Goal: Transaction & Acquisition: Subscribe to service/newsletter

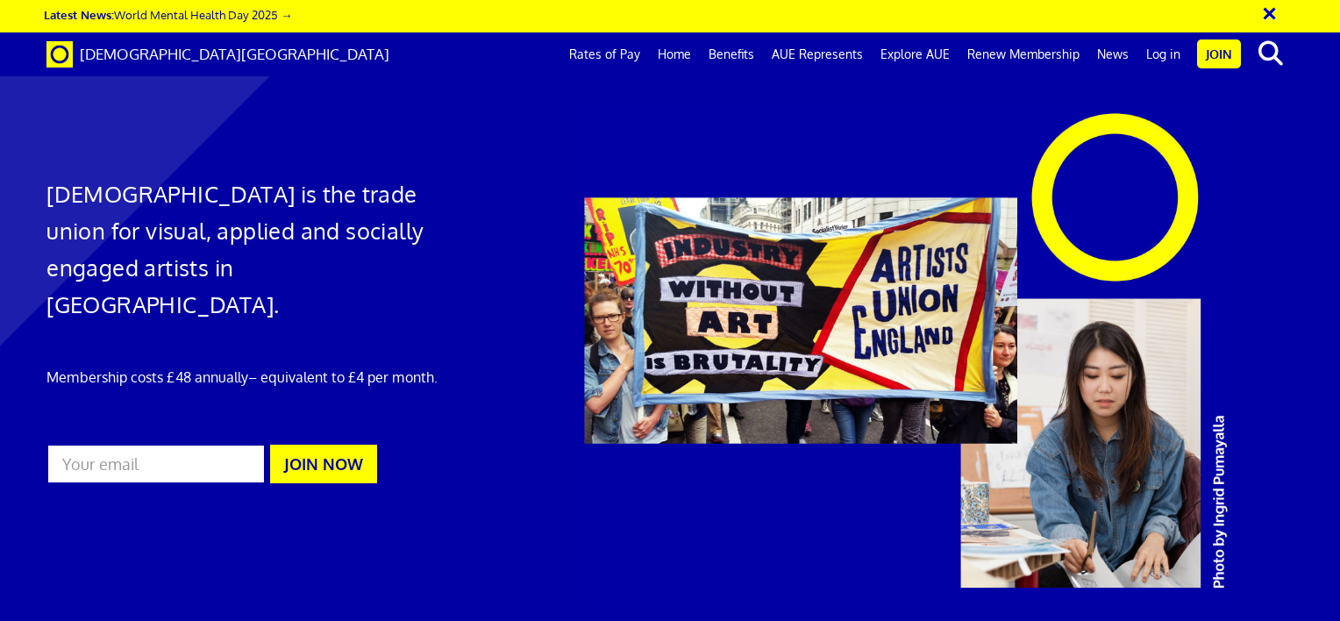
scroll to position [0, 13]
drag, startPoint x: 191, startPoint y: 412, endPoint x: 193, endPoint y: 421, distance: 8.9
click at [193, 444] on input "email" at bounding box center [155, 464] width 219 height 40
type input "w.io@hotmail.co.uk"
click at [337, 445] on button "JOIN NOW" at bounding box center [323, 464] width 107 height 39
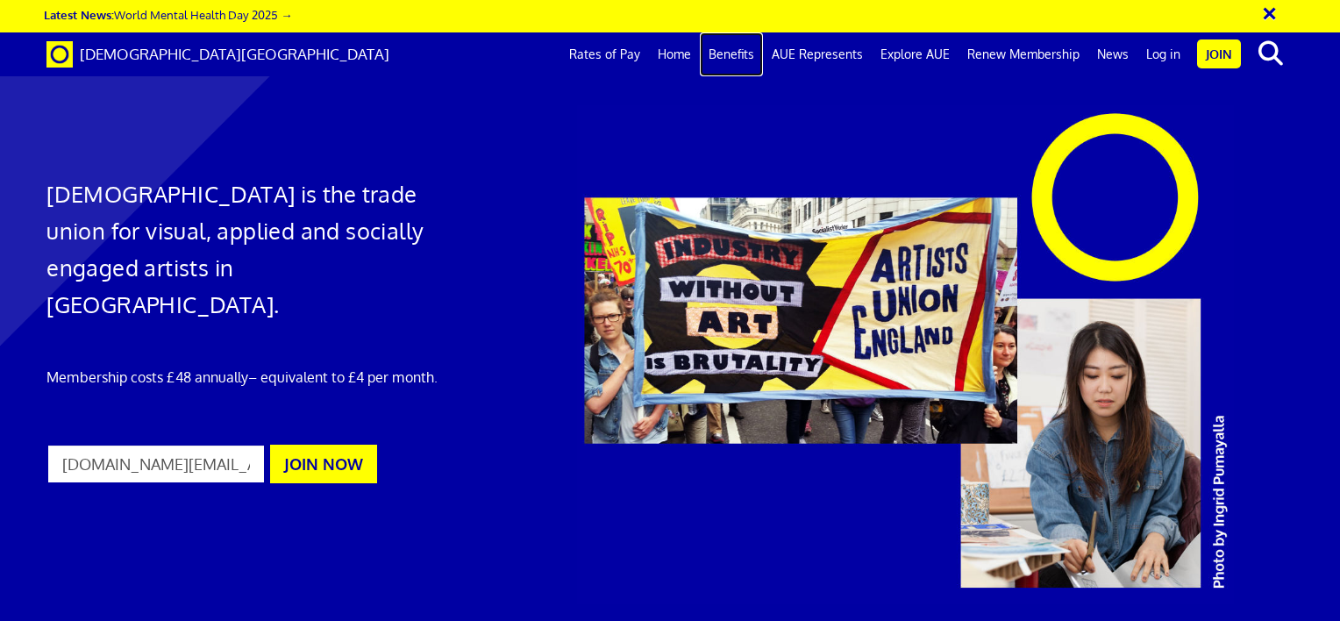
click at [741, 60] on link "Benefits" at bounding box center [731, 54] width 63 height 44
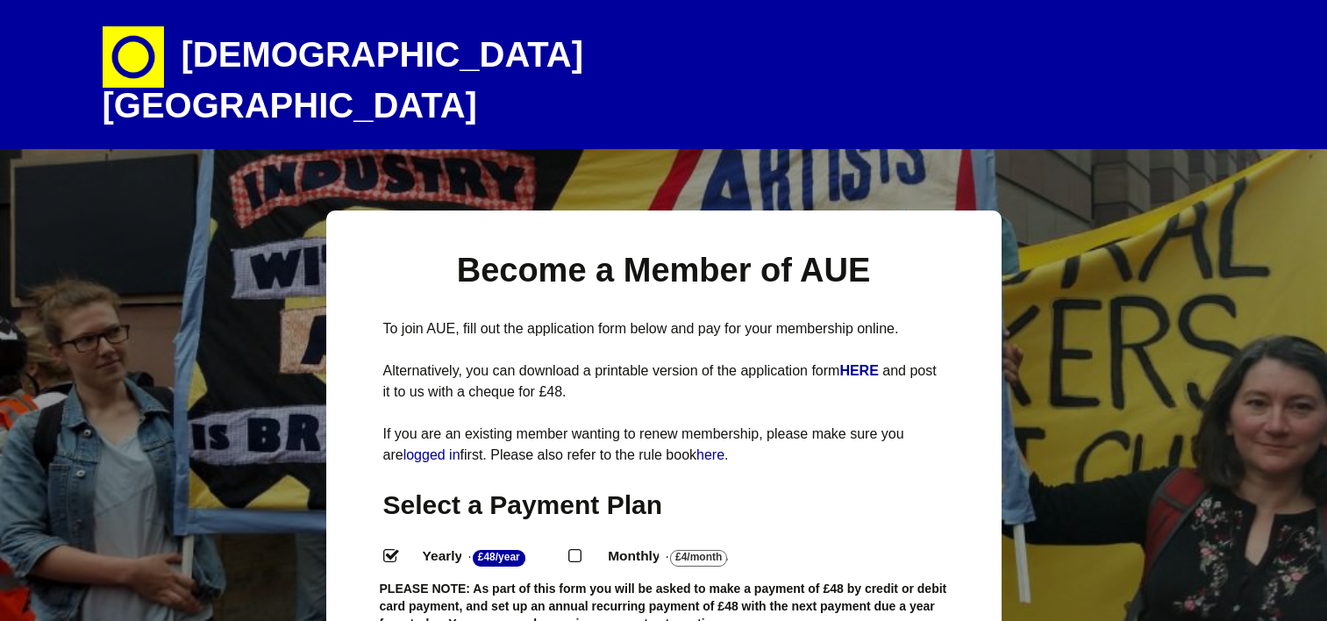
select select
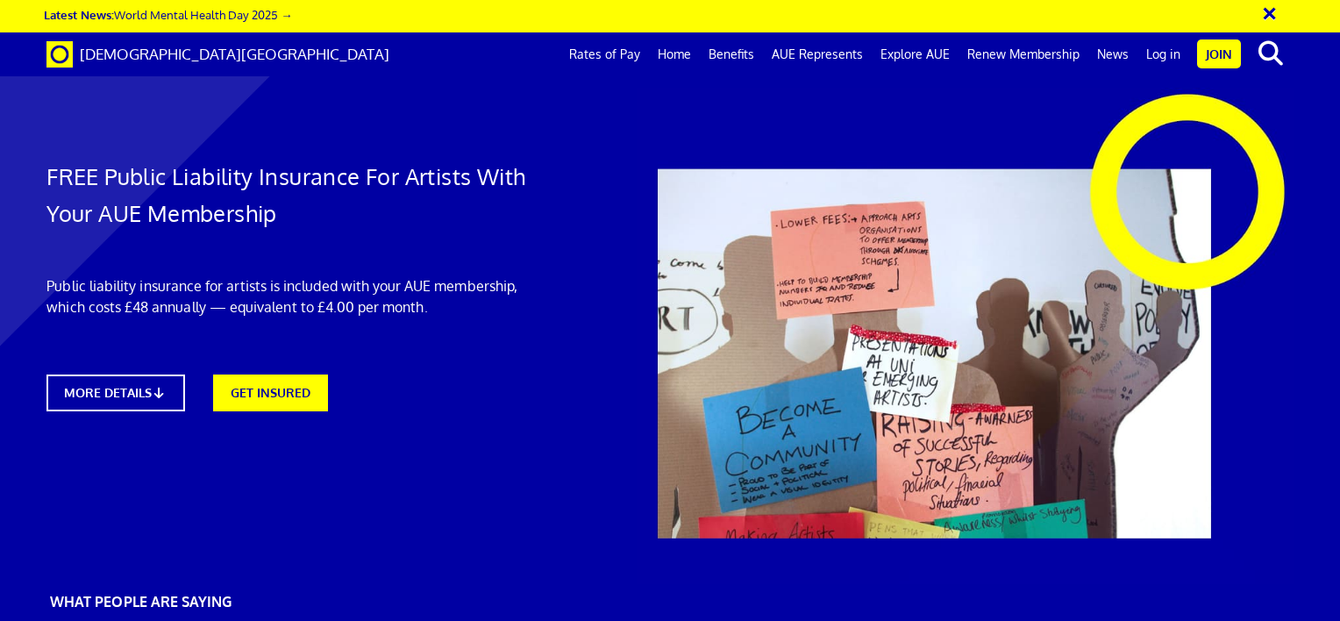
scroll to position [0, 13]
click at [148, 400] on link "MORE DETAILS" at bounding box center [115, 393] width 152 height 40
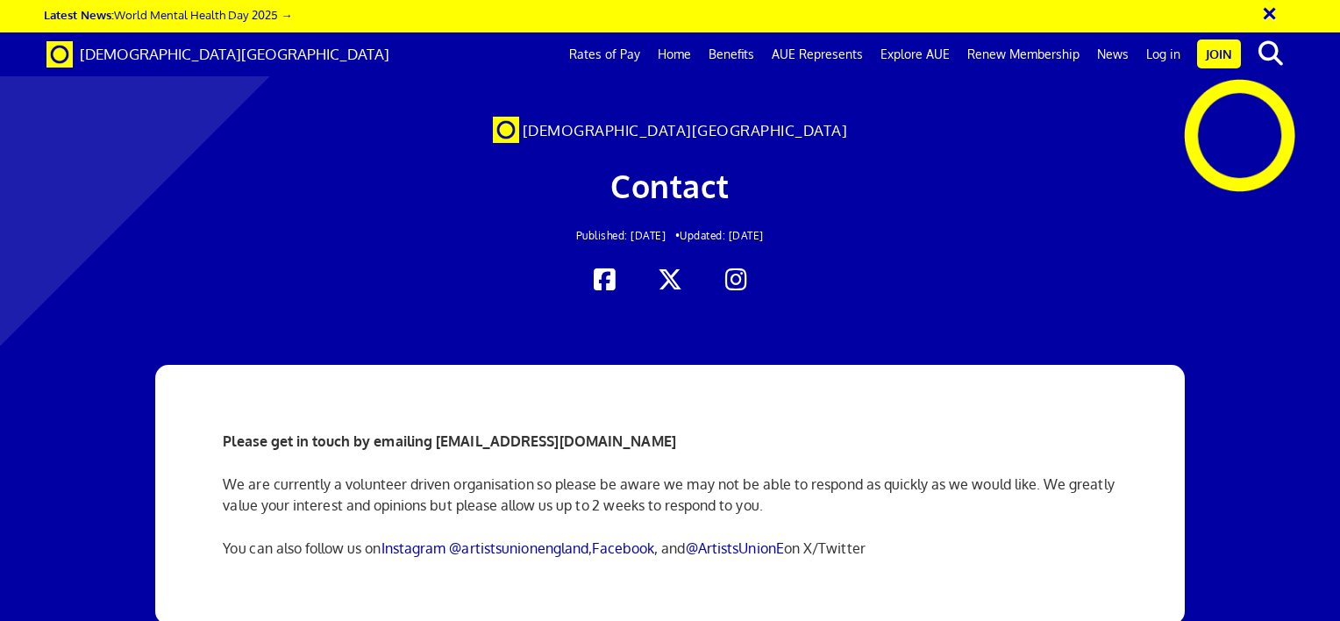
scroll to position [1316, 0]
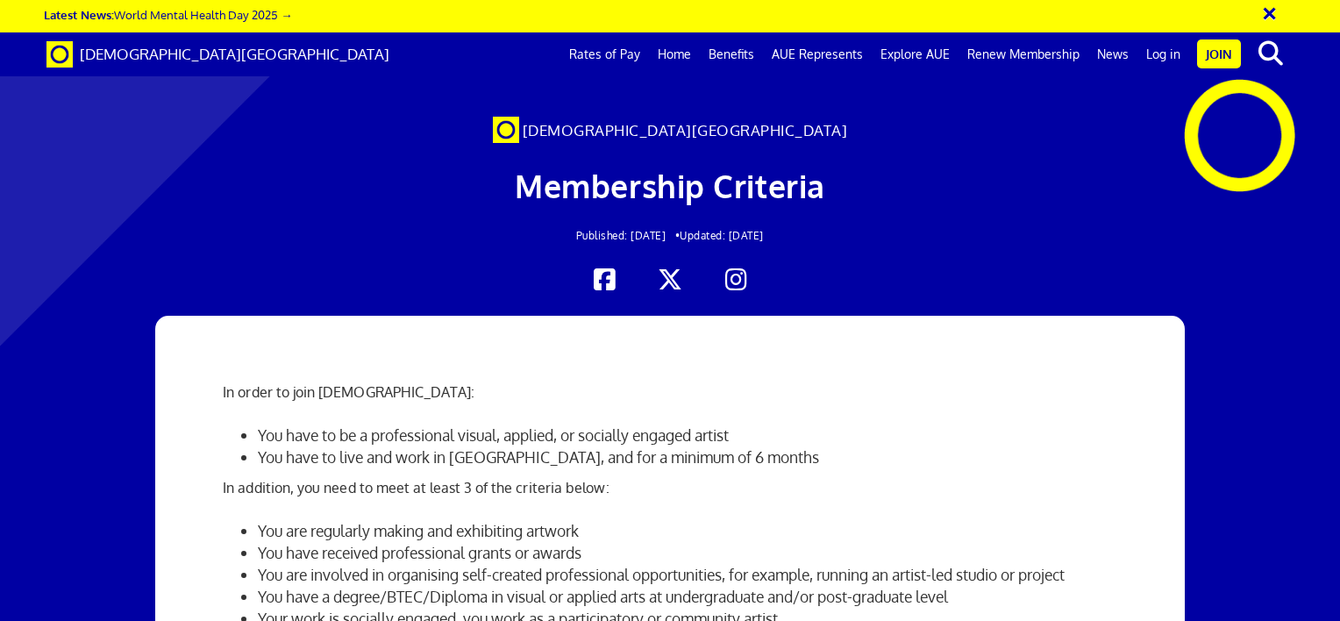
scroll to position [2193, 0]
click at [676, 56] on link "Home" at bounding box center [674, 54] width 51 height 44
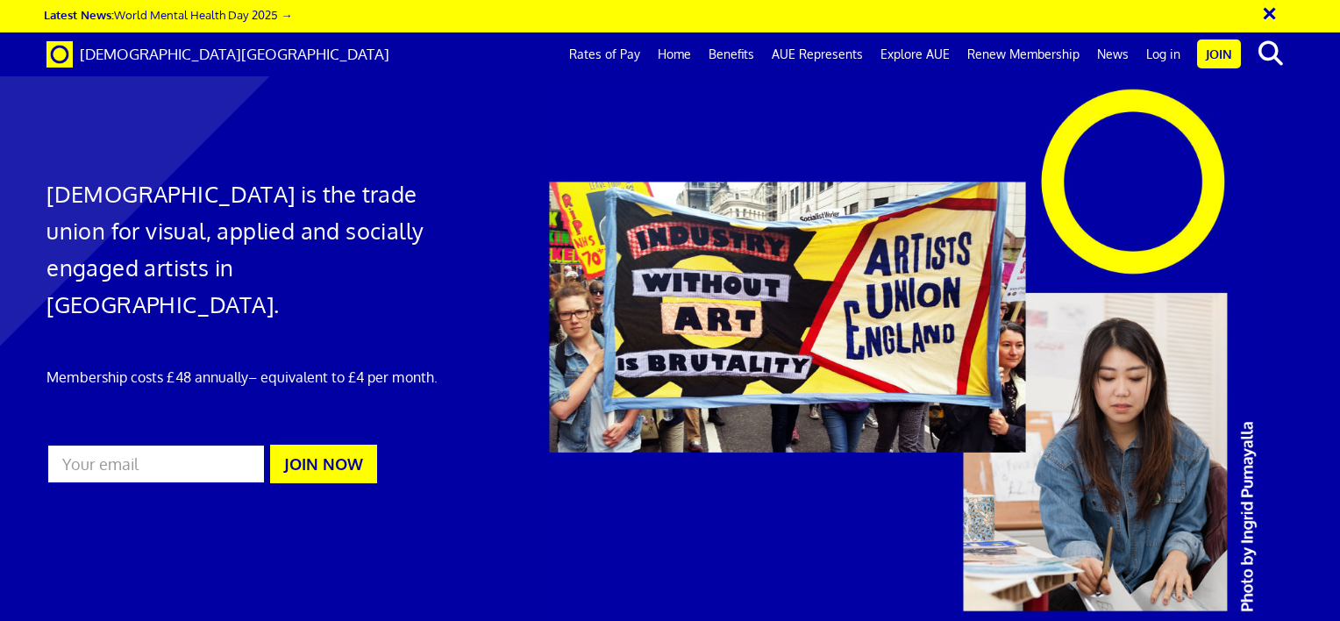
scroll to position [0, 13]
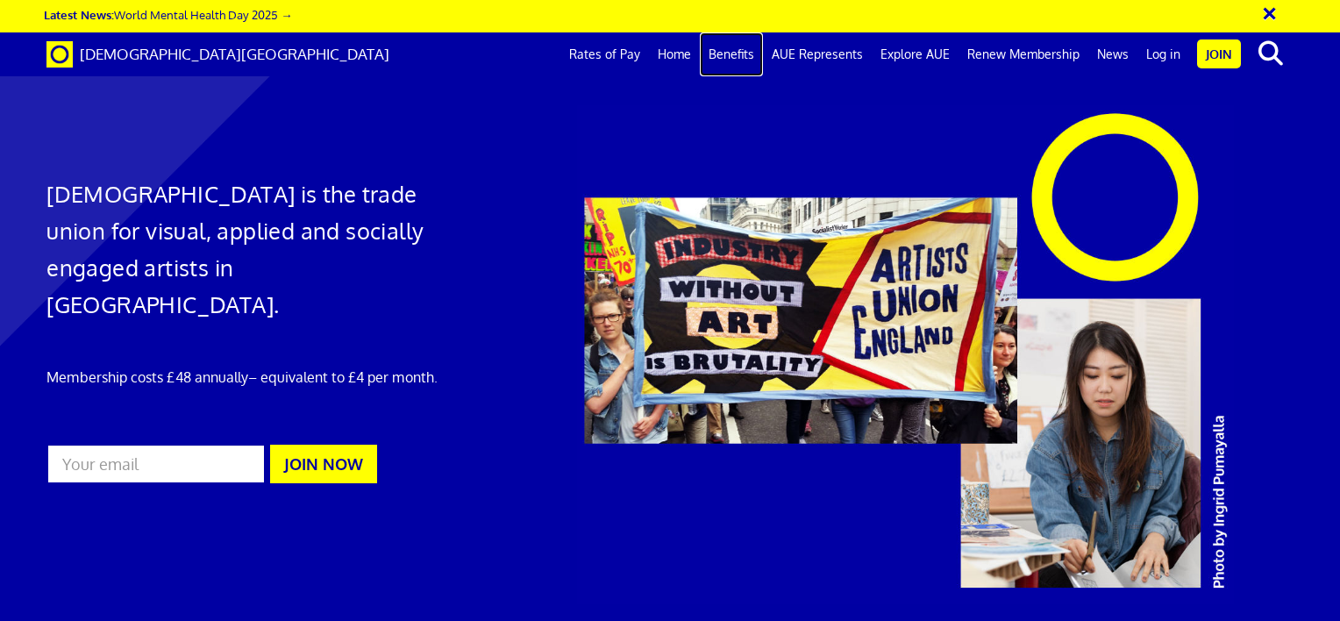
click at [747, 59] on link "Benefits" at bounding box center [731, 54] width 63 height 44
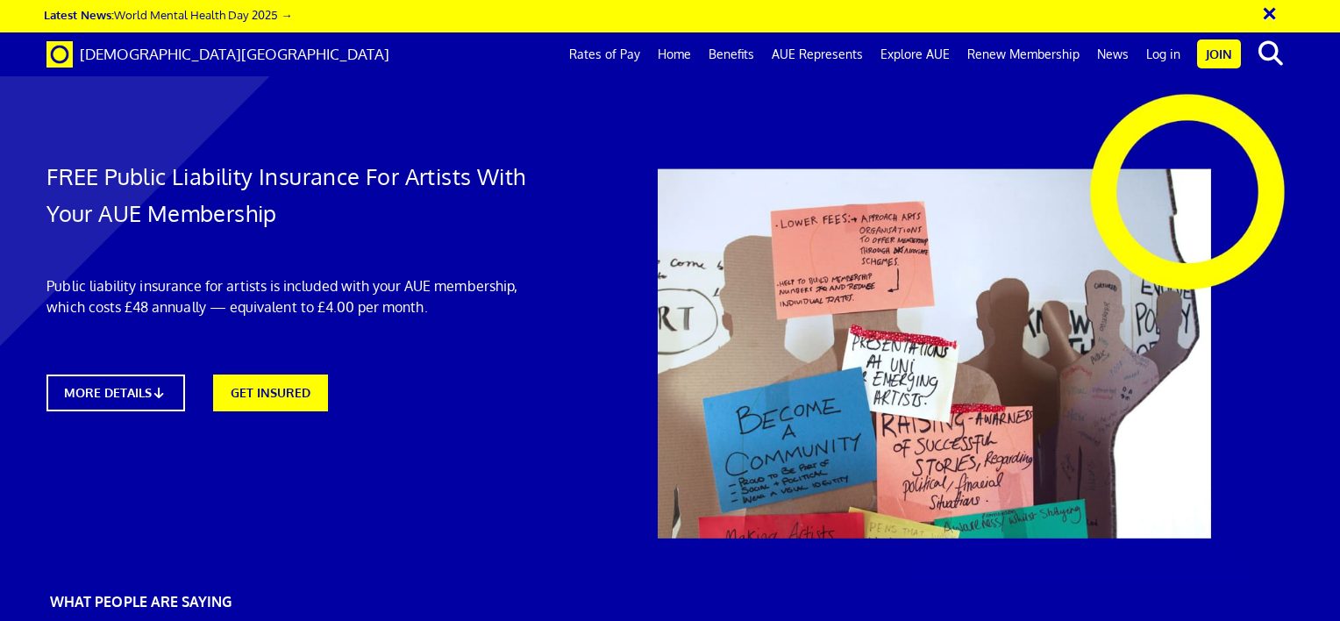
scroll to position [0, 13]
click at [162, 386] on icon at bounding box center [163, 392] width 17 height 13
click at [733, 54] on link "Benefits" at bounding box center [731, 54] width 63 height 44
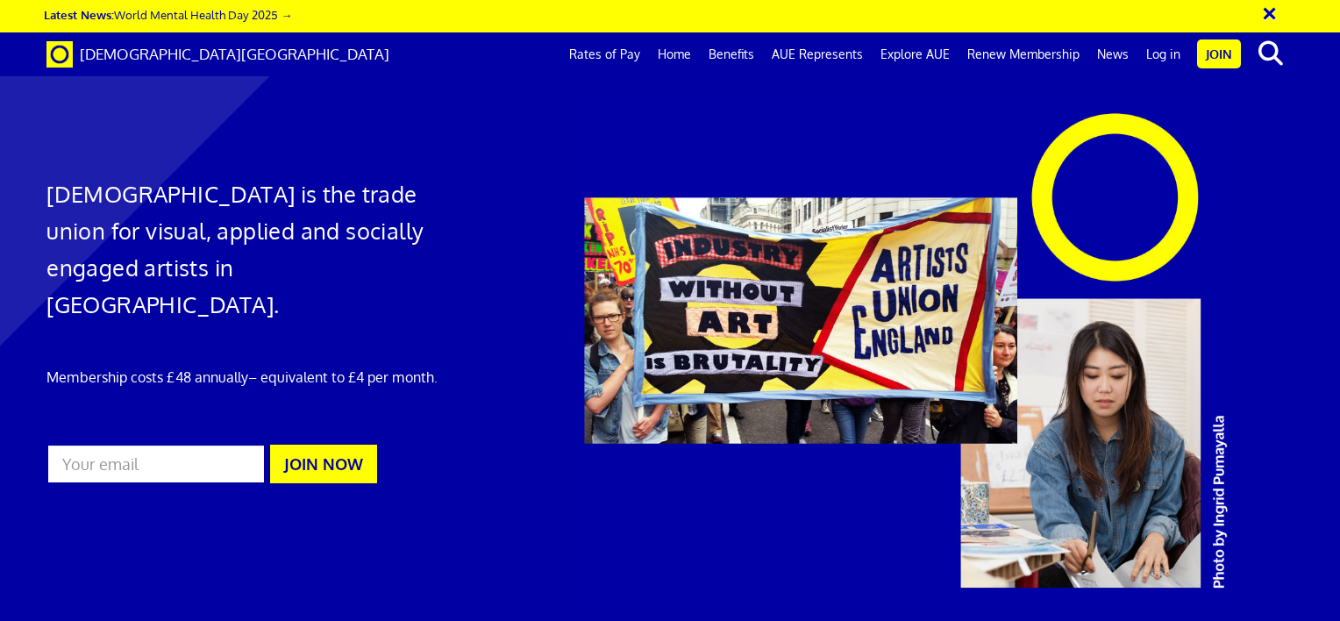
scroll to position [0, 13]
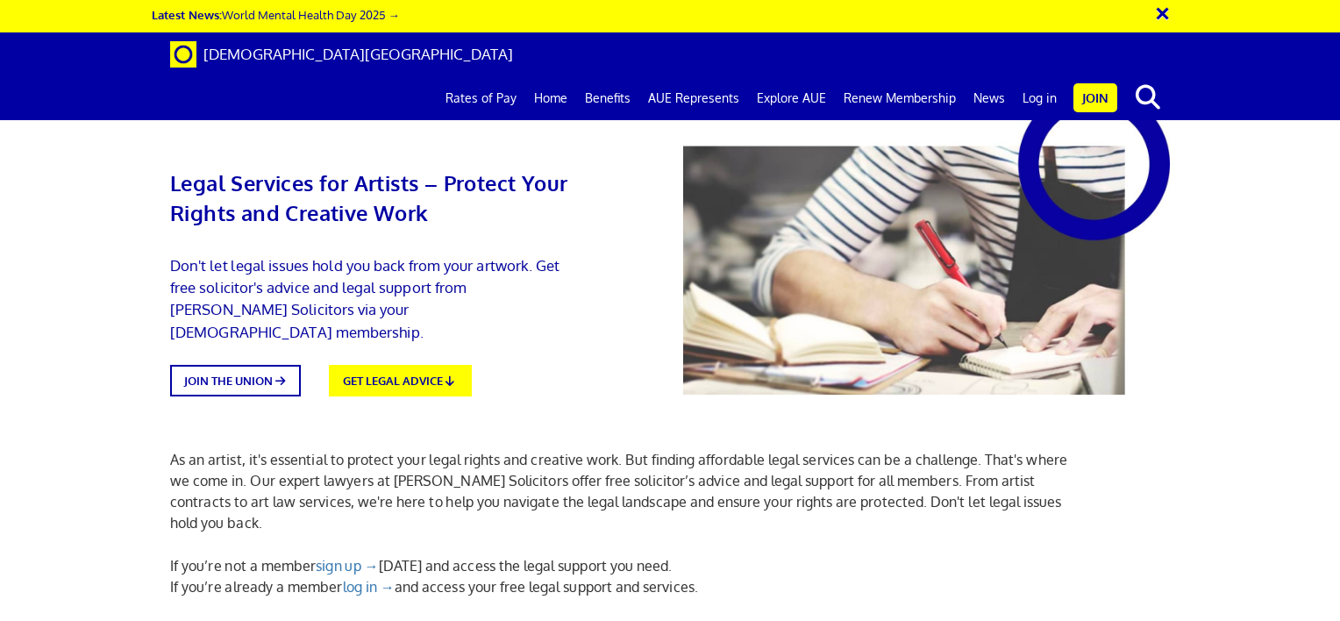
scroll to position [1316, 0]
click at [286, 374] on icon at bounding box center [284, 380] width 16 height 12
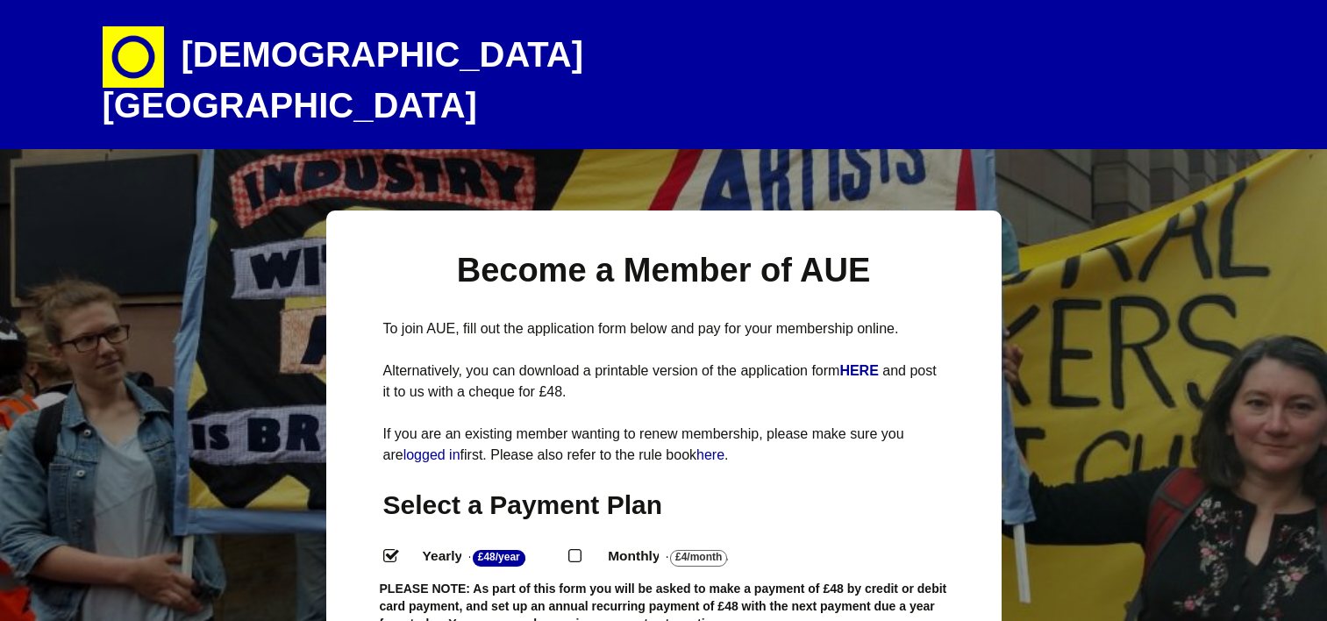
select select
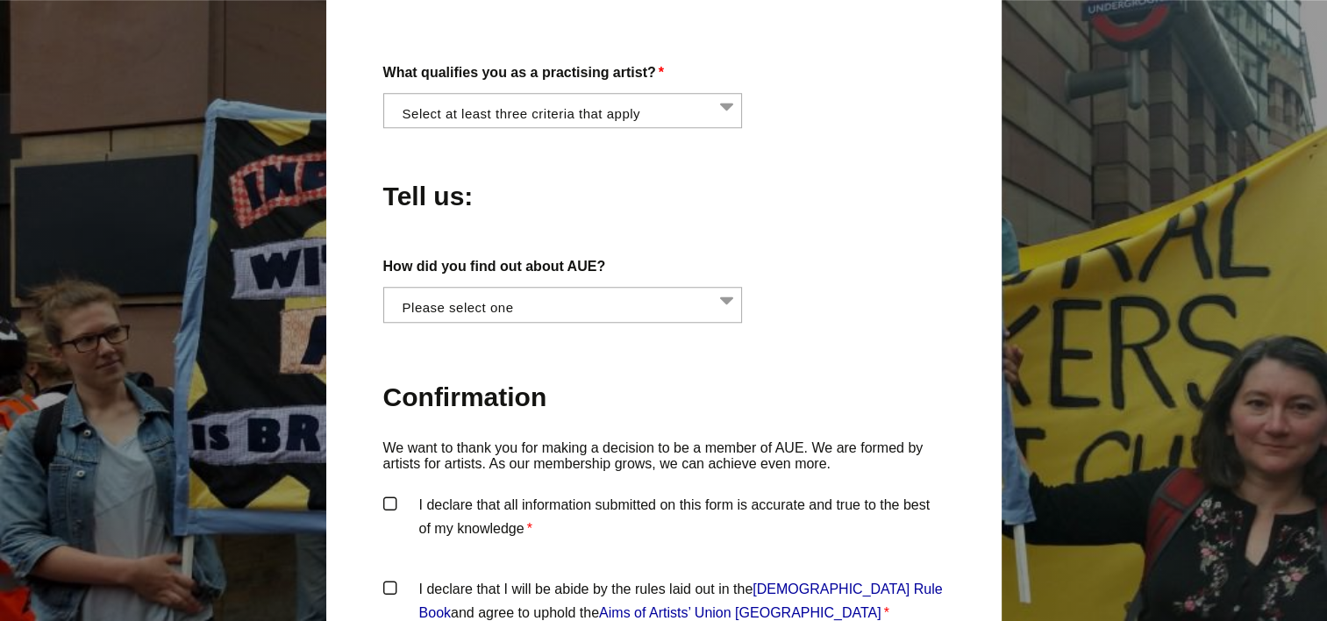
scroll to position [1436, 0]
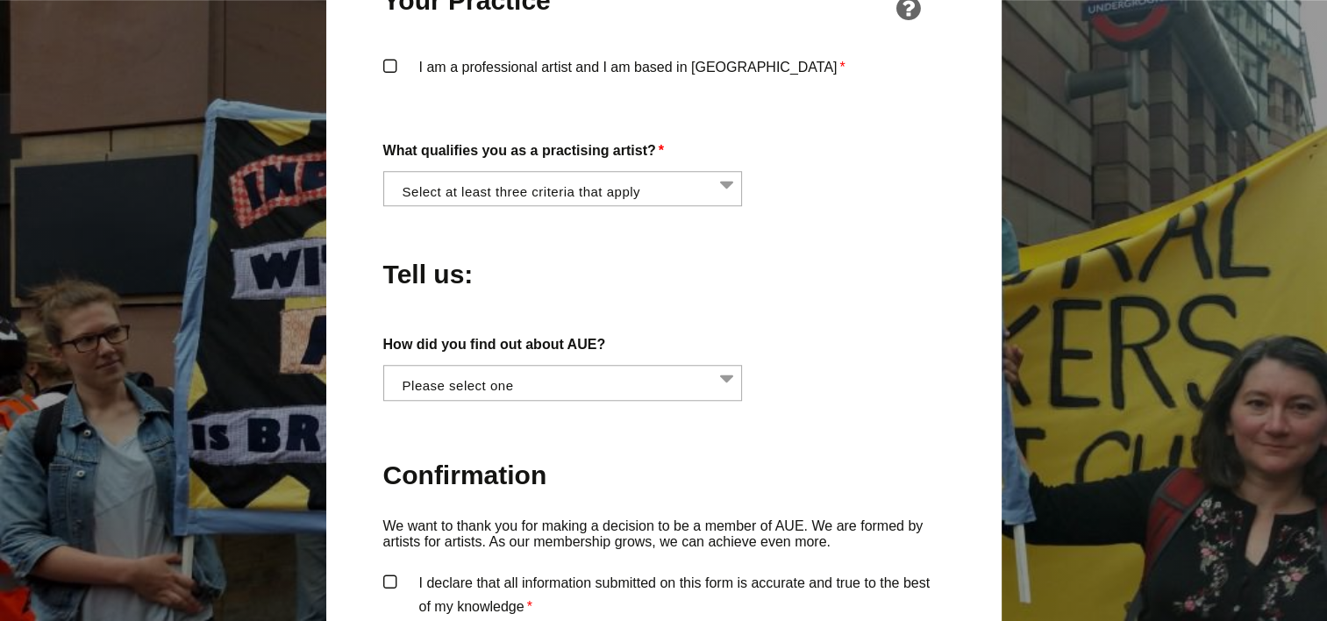
click at [726, 172] on li at bounding box center [569, 187] width 360 height 30
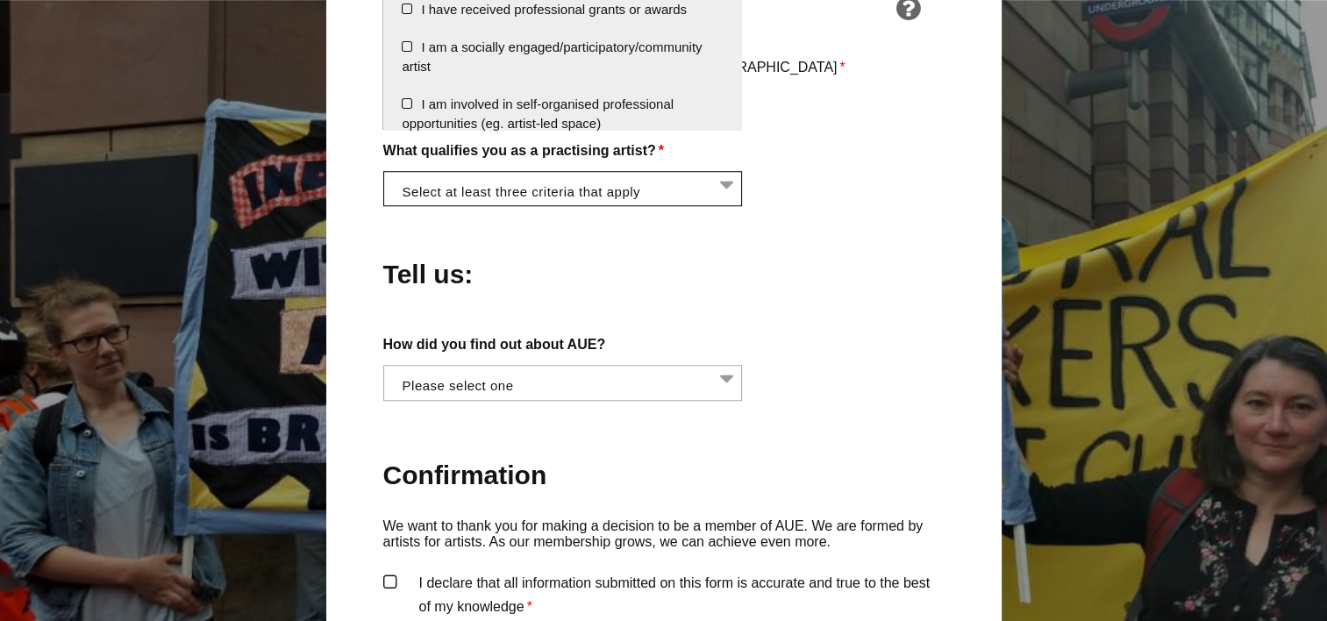
scroll to position [997, 0]
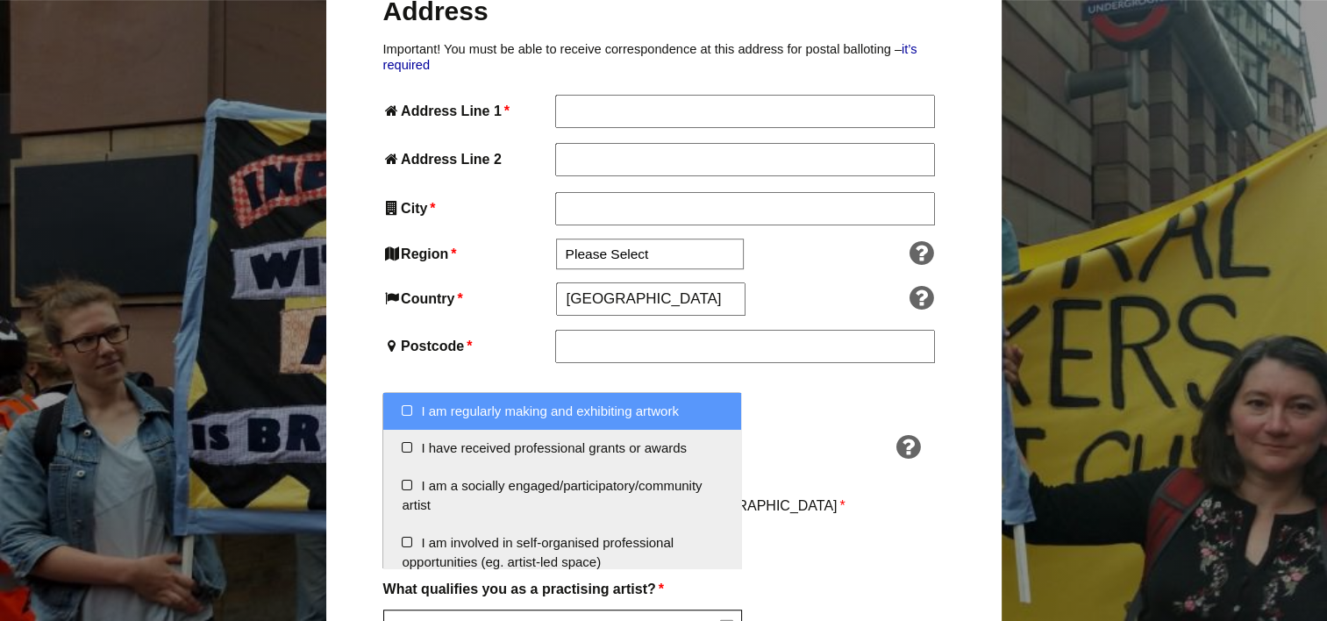
click at [798, 378] on div "Your Practice" at bounding box center [663, 428] width 561 height 100
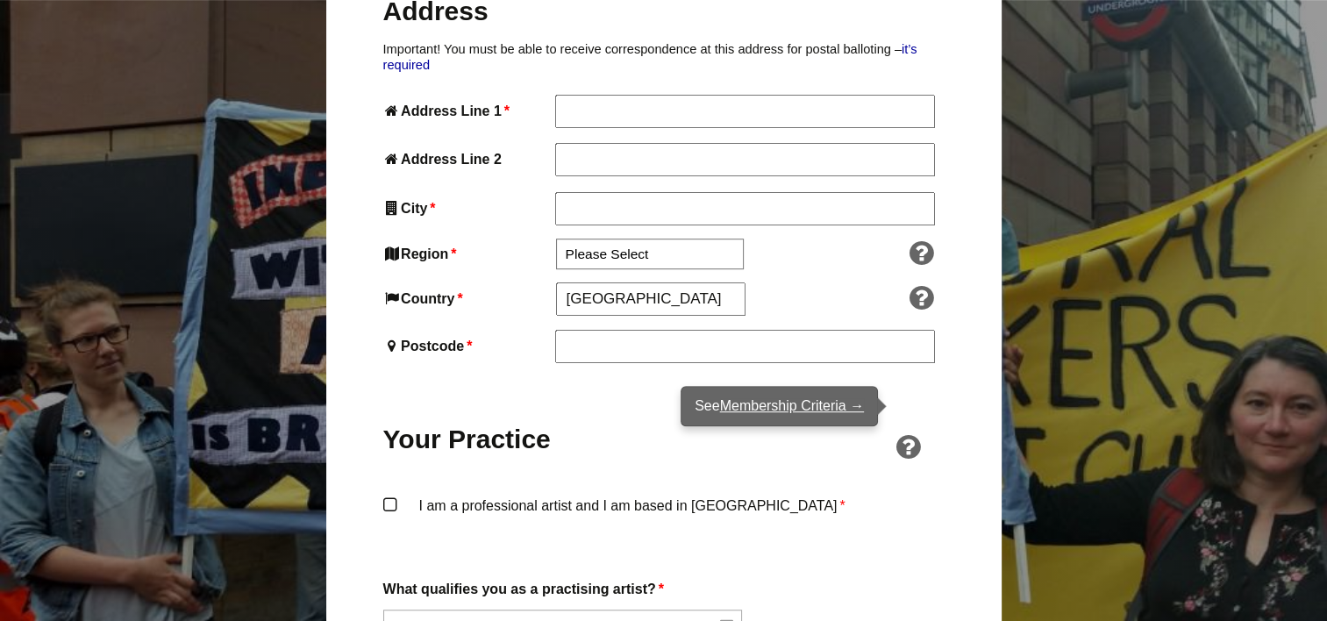
click at [908, 433] on icon at bounding box center [908, 447] width 36 height 28
click at [903, 433] on icon at bounding box center [908, 447] width 36 height 28
click at [829, 410] on link "Membership Criteria →" at bounding box center [792, 405] width 144 height 15
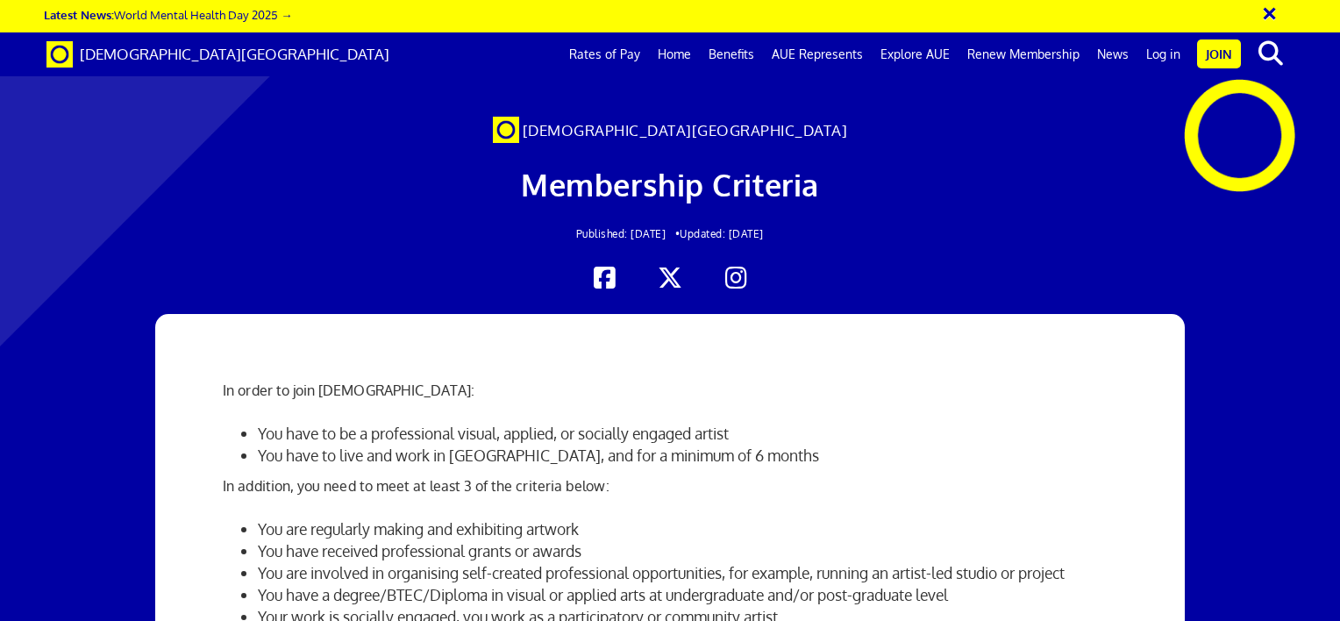
scroll to position [439, 0]
click at [1274, 8] on button "×" at bounding box center [1281, 10] width 44 height 29
